Goal: Information Seeking & Learning: Learn about a topic

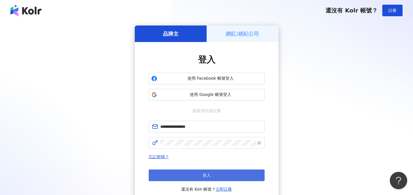
click at [248, 170] on button "登入" at bounding box center [207, 176] width 116 height 12
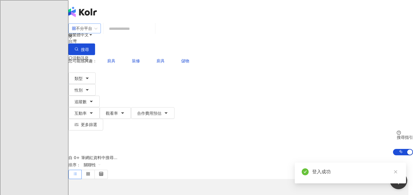
click at [89, 33] on div "不分平台" at bounding box center [82, 28] width 20 height 9
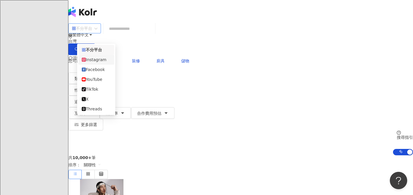
click at [102, 63] on div "Instagram" at bounding box center [96, 60] width 29 height 6
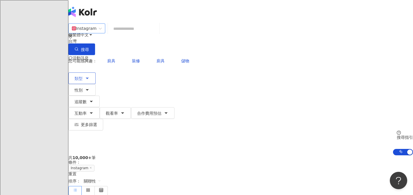
click at [86, 72] on button "類型" at bounding box center [81, 78] width 27 height 12
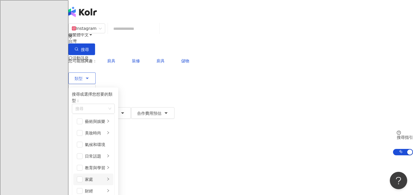
click at [105, 176] on div "家庭" at bounding box center [95, 179] width 20 height 6
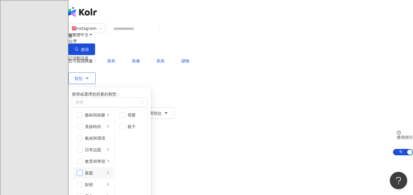
click at [83, 173] on span "button" at bounding box center [80, 173] width 6 height 6
click at [105, 150] on div "日常話題" at bounding box center [95, 150] width 20 height 6
click at [83, 150] on span "button" at bounding box center [80, 150] width 6 height 6
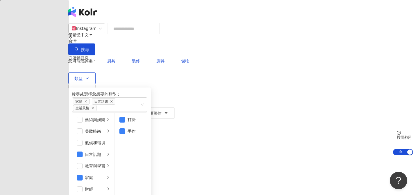
scroll to position [0, 0]
click at [157, 33] on input "search" at bounding box center [133, 28] width 47 height 11
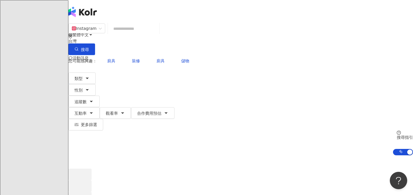
type input "*"
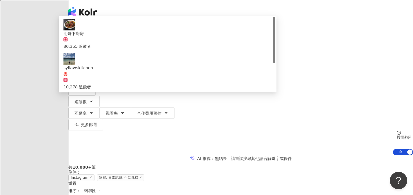
type input "**"
click at [237, 12] on div "繁體中文 活動訊息 S" at bounding box center [240, 46] width 345 height 93
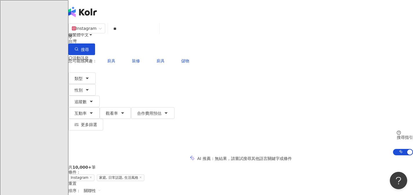
click at [169, 72] on div "類型 性別 追蹤數 互動率 觀看率 合作費用預估 更多篩選" at bounding box center [240, 101] width 345 height 58
click at [94, 99] on icon "button" at bounding box center [91, 101] width 5 height 5
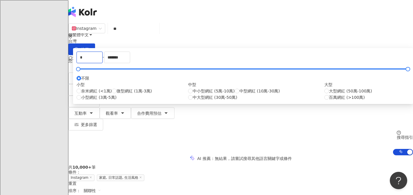
drag, startPoint x: 152, startPoint y: 90, endPoint x: 130, endPoint y: 89, distance: 22.1
type input "*"
type input "*****"
drag, startPoint x: 256, startPoint y: 90, endPoint x: 220, endPoint y: 90, distance: 35.4
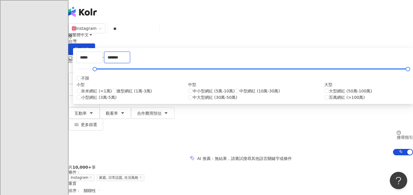
click at [220, 90] on div "***** - ******* 不限 小型 奈米網紅 (<1萬) 微型網紅 (1萬-3萬) 小型網紅 (3萬-5萬) 中型 中小型網紅 (5萬-10萬) 中型…" at bounding box center [243, 76] width 333 height 49
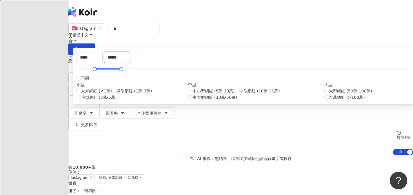
type input "******"
click at [232, 55] on div "您可能感興趣： 廚具 裝修 廚具 儲物 類型 性別 追蹤數 互動率 觀看率 合作費用預估 更多篩選 ***** - ****** 不限 小型 奈米網紅 (<1…" at bounding box center [240, 92] width 345 height 75
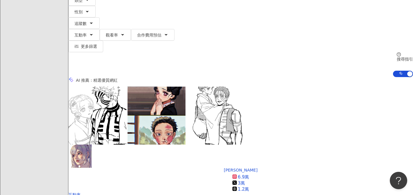
scroll to position [79, 0]
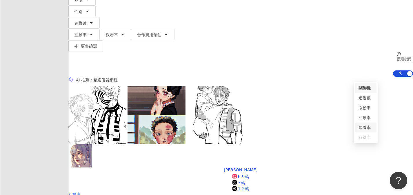
click at [363, 125] on div "觀看率" at bounding box center [366, 127] width 14 height 6
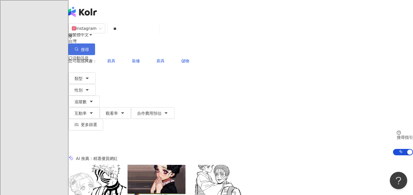
click at [95, 43] on button "搜尋" at bounding box center [81, 49] width 27 height 12
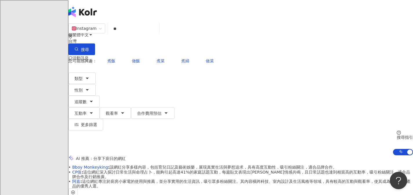
click at [151, 34] on input "**" at bounding box center [133, 28] width 47 height 11
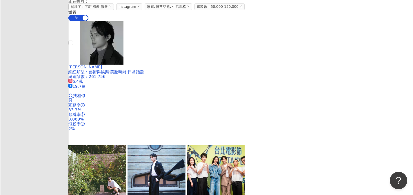
scroll to position [664, 0]
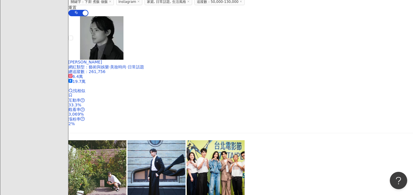
type input "********"
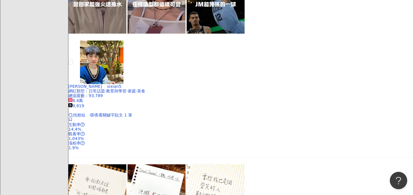
scroll to position [1209, 0]
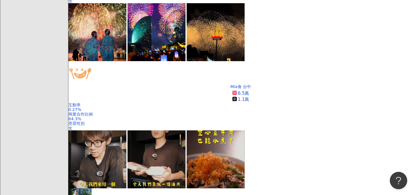
scroll to position [430, 0]
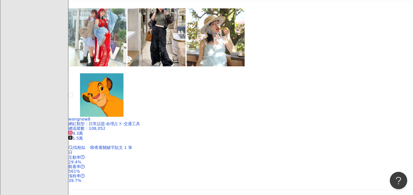
scroll to position [811, 0]
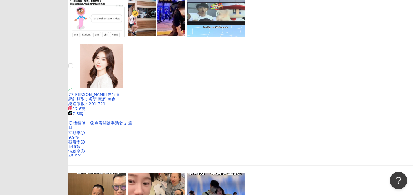
scroll to position [1030, 0]
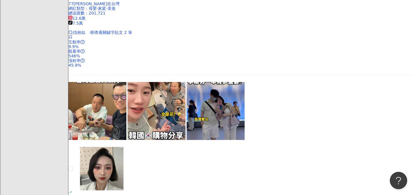
scroll to position [1203, 0]
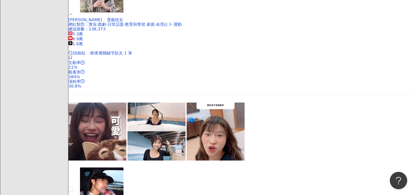
scroll to position [712, 0]
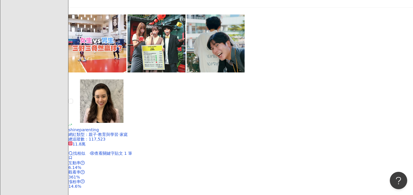
scroll to position [1216, 0]
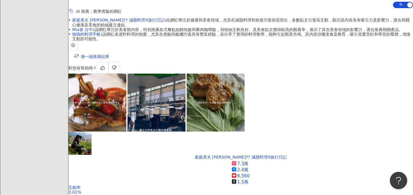
scroll to position [196, 0]
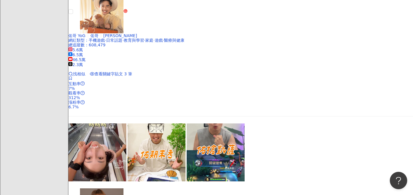
scroll to position [1169, 0]
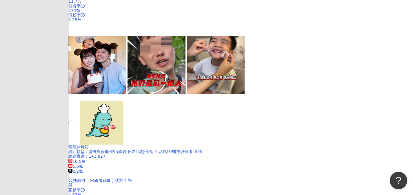
scroll to position [1216, 0]
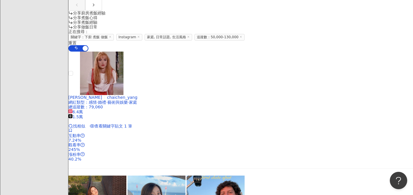
scroll to position [641, 0]
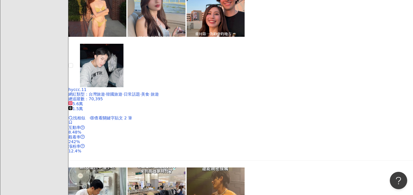
scroll to position [875, 0]
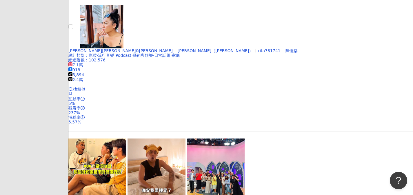
scroll to position [1084, 0]
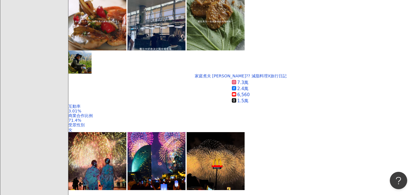
scroll to position [229, 0]
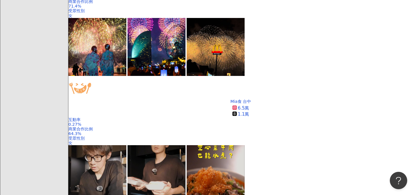
scroll to position [356, 0]
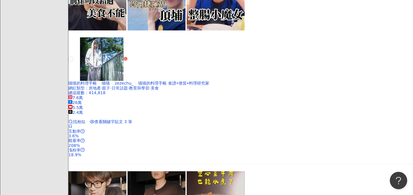
scroll to position [1240, 0]
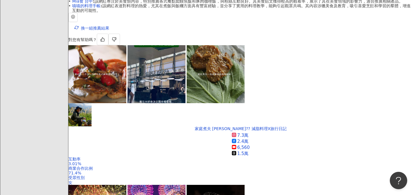
scroll to position [230, 0]
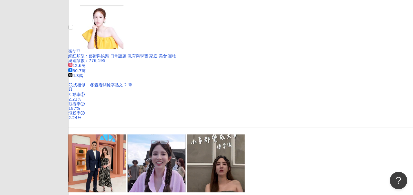
scroll to position [1068, 0]
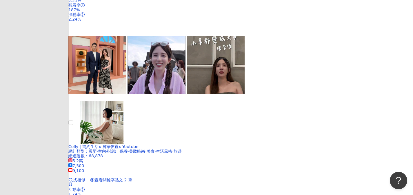
scroll to position [1171, 0]
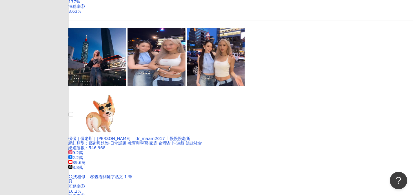
scroll to position [1193, 0]
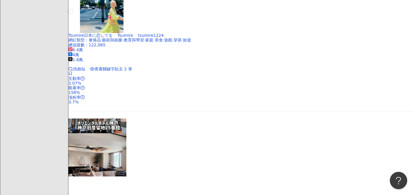
scroll to position [1189, 0]
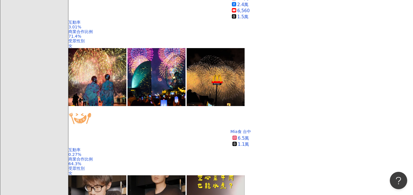
scroll to position [335, 0]
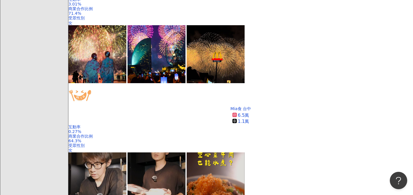
scroll to position [424, 0]
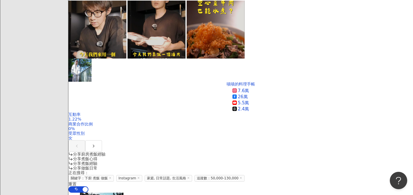
scroll to position [517, 0]
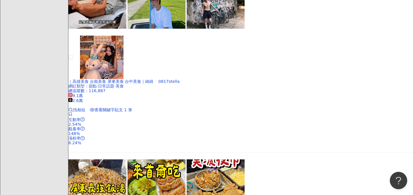
scroll to position [814, 0]
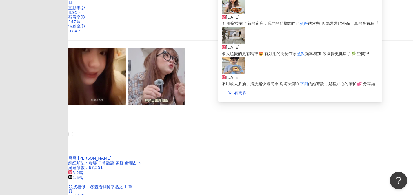
scroll to position [1160, 0]
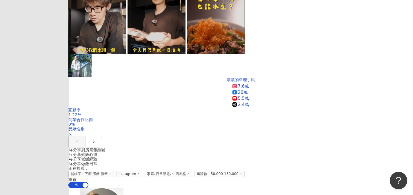
scroll to position [487, 0]
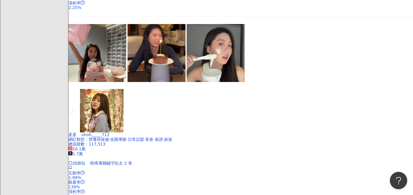
scroll to position [761, 0]
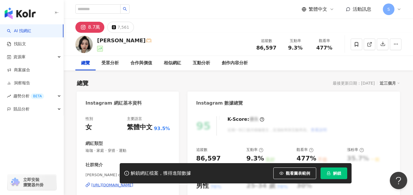
click at [370, 49] on link at bounding box center [370, 45] width 12 height 12
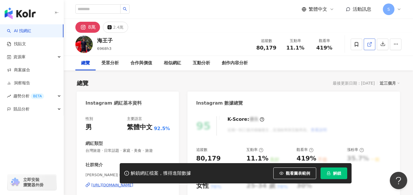
click at [366, 44] on link at bounding box center [370, 45] width 12 height 12
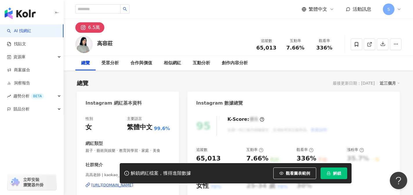
click at [371, 46] on icon at bounding box center [369, 44] width 5 height 5
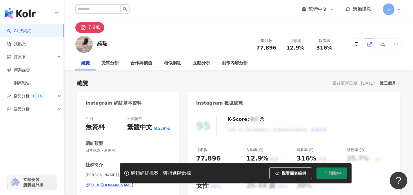
click at [369, 48] on link at bounding box center [370, 45] width 12 height 12
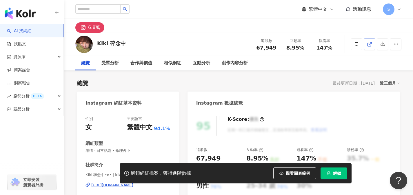
click at [369, 48] on link at bounding box center [370, 45] width 12 height 12
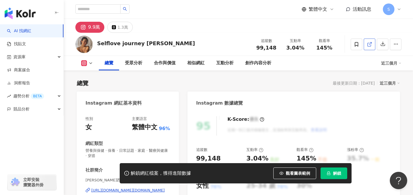
click at [370, 46] on icon at bounding box center [369, 44] width 3 height 3
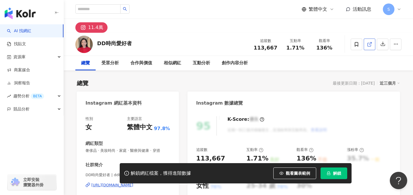
click at [367, 43] on icon at bounding box center [369, 44] width 5 height 5
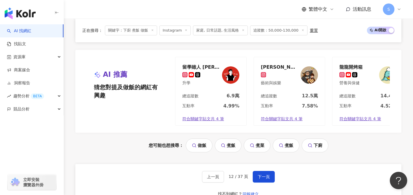
scroll to position [1181, 0]
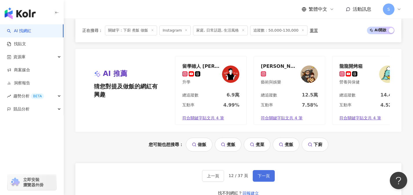
click at [262, 174] on span "下一頁" at bounding box center [264, 176] width 12 height 5
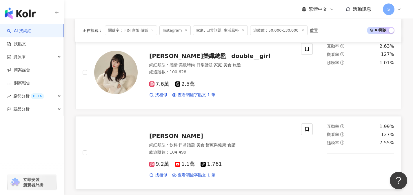
scroll to position [554, 0]
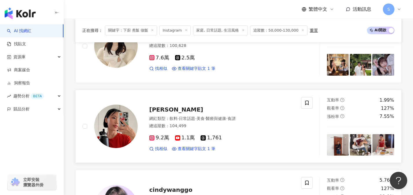
click at [206, 116] on span "·" at bounding box center [205, 118] width 1 height 5
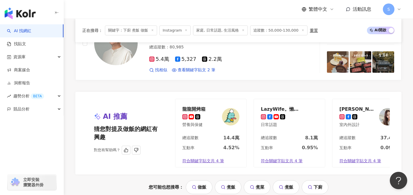
scroll to position [1175, 0]
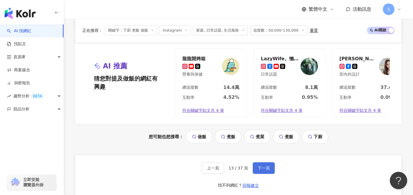
click at [269, 167] on button "下一頁" at bounding box center [264, 168] width 22 height 12
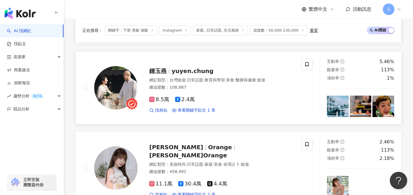
scroll to position [757, 0]
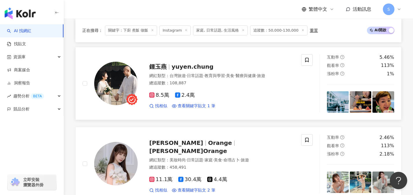
click at [291, 97] on div "8.5萬 2.4萬 找相似 查看關鍵字貼文 1 筆" at bounding box center [221, 98] width 145 height 21
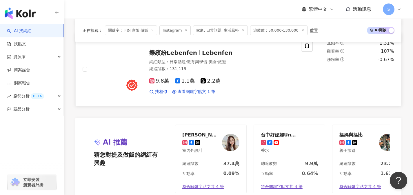
scroll to position [1204, 0]
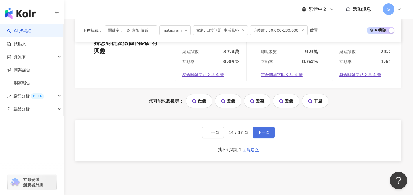
click at [263, 137] on button "下一頁" at bounding box center [264, 133] width 22 height 12
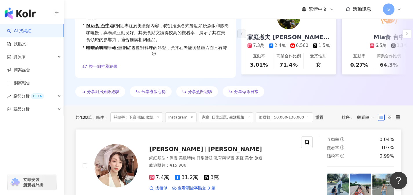
scroll to position [162, 0]
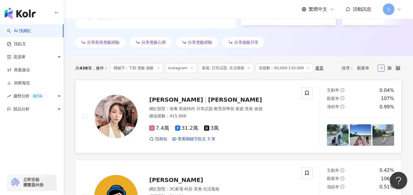
click at [197, 116] on div "總追蹤數 ： 415,906" at bounding box center [221, 116] width 145 height 6
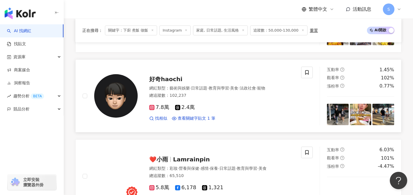
scroll to position [591, 0]
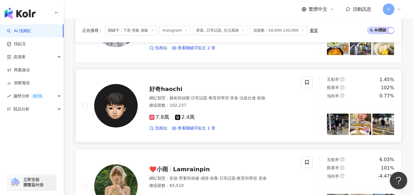
click at [209, 110] on div "7.8萬 2.4萬 找相似 查看關鍵字貼文 1 筆" at bounding box center [221, 120] width 145 height 21
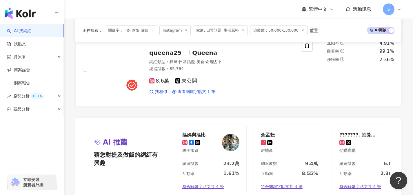
scroll to position [1197, 0]
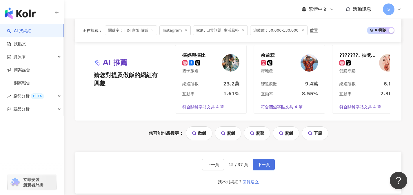
click at [266, 159] on button "下一頁" at bounding box center [264, 165] width 22 height 12
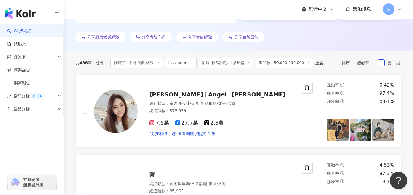
scroll to position [167, 0]
click at [210, 136] on div "安啾 Angel Angel安啾 網紅類型 ： 室內外設計 · 美食 · 生活風格 · 穿搭 · 旅遊 總追蹤數 ： 373,939 7.5萬 27.7萬 2…" at bounding box center [192, 111] width 219 height 59
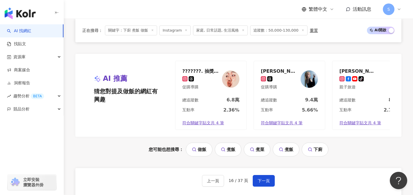
scroll to position [1163, 0]
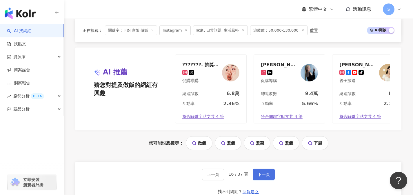
click at [269, 177] on button "下一頁" at bounding box center [264, 175] width 22 height 12
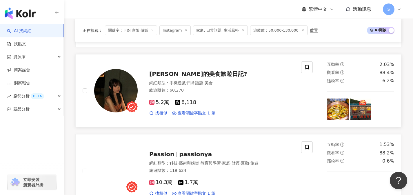
scroll to position [679, 0]
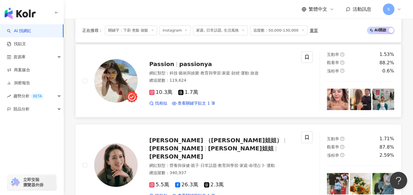
click at [213, 91] on div "10.3萬 1.7萬" at bounding box center [221, 92] width 145 height 6
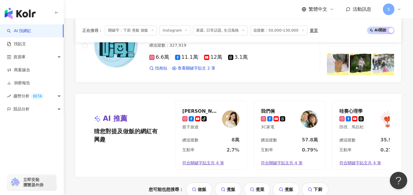
scroll to position [1198, 0]
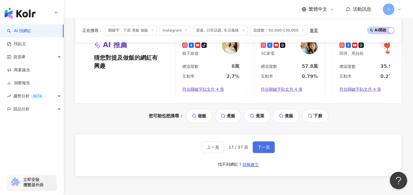
click at [267, 145] on span "下一頁" at bounding box center [264, 147] width 12 height 5
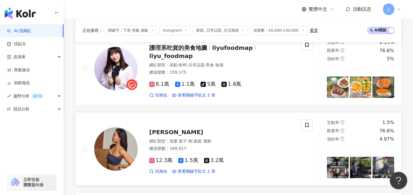
scroll to position [0, 0]
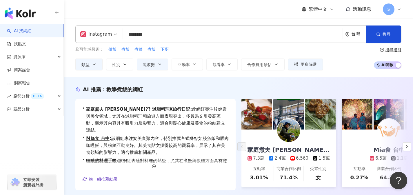
click at [238, 83] on div "AI 推薦 ： 教學煮飯的網紅 • 家庭煮夫 尚恩?‍? 減脂料理X旅行日記 : 此網紅專注於健康與美食領域，尤其在減脂料理和旅遊方面表現突出，多數貼文引發高…" at bounding box center [238, 147] width 349 height 141
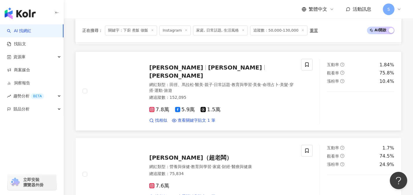
scroll to position [909, 0]
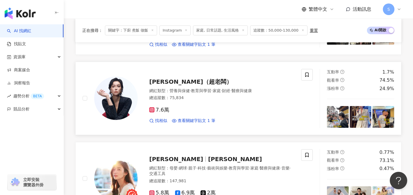
click at [202, 107] on div "7.6萬" at bounding box center [221, 110] width 145 height 6
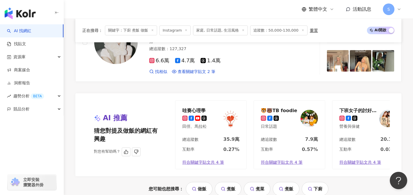
scroll to position [1173, 0]
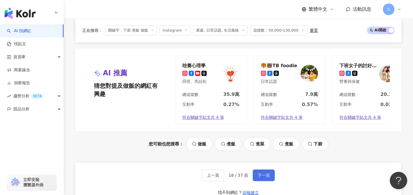
click at [266, 173] on span "下一頁" at bounding box center [264, 175] width 12 height 5
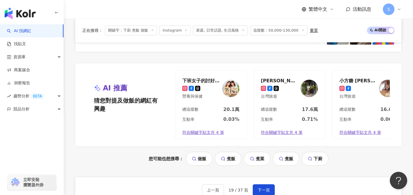
scroll to position [1184, 0]
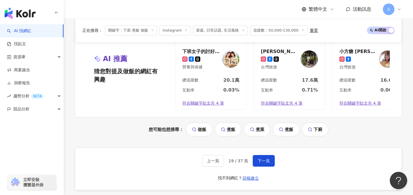
click at [263, 160] on div "上一頁 19 / 37 頁 下一頁 找不到網紅？ 回報建立" at bounding box center [238, 169] width 326 height 42
click at [263, 157] on button "下一頁" at bounding box center [264, 161] width 22 height 12
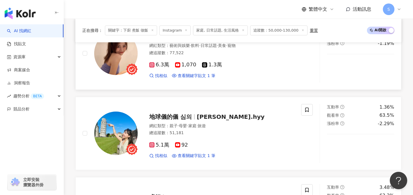
scroll to position [389, 0]
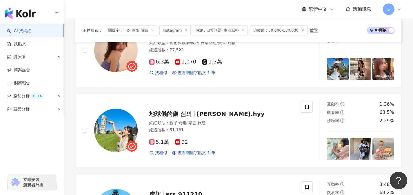
click at [200, 135] on div "5.1萬 92 找相似 查看關鍵字貼文 1 筆" at bounding box center [221, 145] width 145 height 21
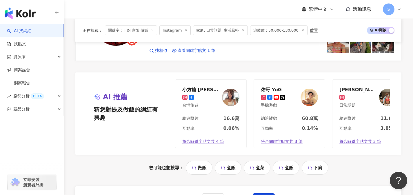
scroll to position [1252, 0]
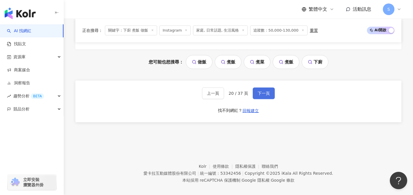
click at [266, 91] on span "下一頁" at bounding box center [264, 93] width 12 height 5
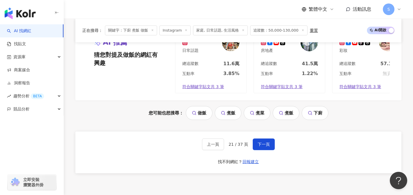
scroll to position [1226, 0]
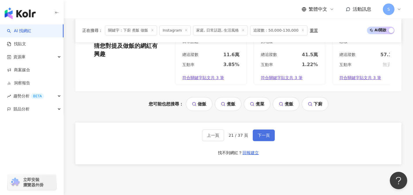
click at [263, 130] on button "下一頁" at bounding box center [264, 136] width 22 height 12
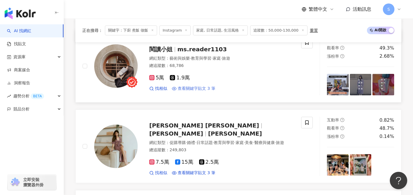
scroll to position [991, 0]
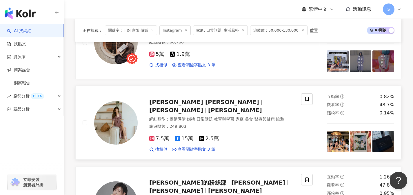
click at [206, 117] on div "網紅類型 ： 促購導購 · 婚禮 · 日常話題 · 教育與學習 · 家庭 · 美食 · 醫療與健康 · 旅遊" at bounding box center [221, 120] width 145 height 6
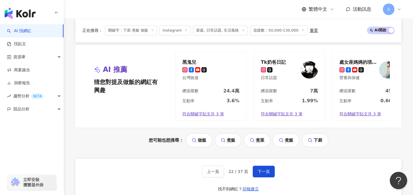
scroll to position [1232, 0]
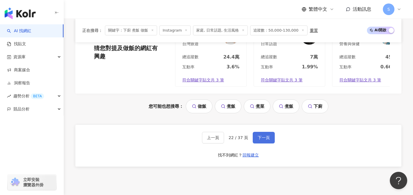
click at [258, 132] on button "下一頁" at bounding box center [264, 138] width 22 height 12
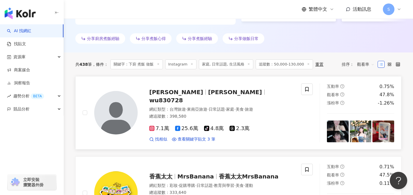
scroll to position [175, 0]
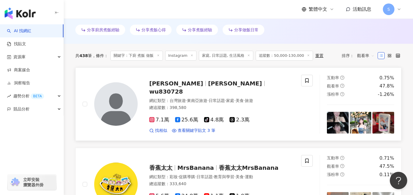
click at [202, 105] on div "總追蹤數 ： 398,580" at bounding box center [221, 108] width 145 height 6
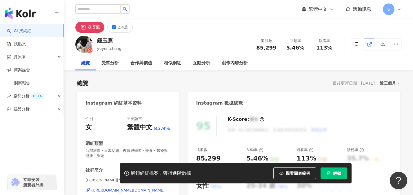
click at [369, 46] on icon at bounding box center [369, 44] width 5 height 5
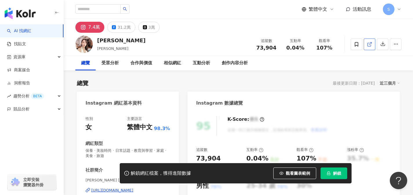
click at [372, 46] on link at bounding box center [370, 45] width 12 height 12
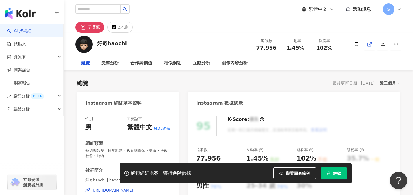
click at [369, 45] on icon at bounding box center [369, 44] width 5 height 5
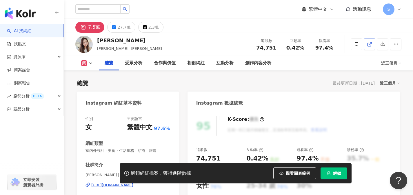
click at [369, 49] on link at bounding box center [370, 45] width 12 height 12
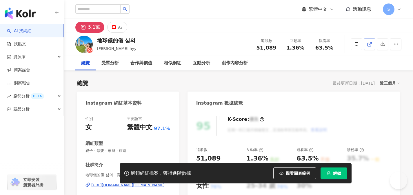
click at [370, 44] on line at bounding box center [370, 43] width 2 height 2
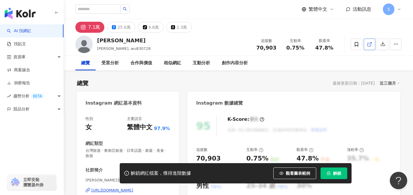
click at [367, 47] on link at bounding box center [370, 45] width 12 height 12
